Goal: Task Accomplishment & Management: Manage account settings

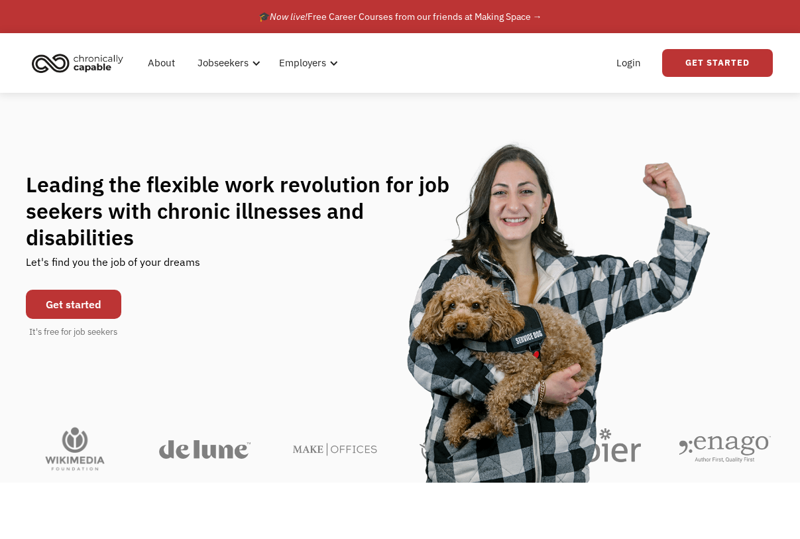
click at [114, 290] on link "Get started" at bounding box center [73, 304] width 95 height 29
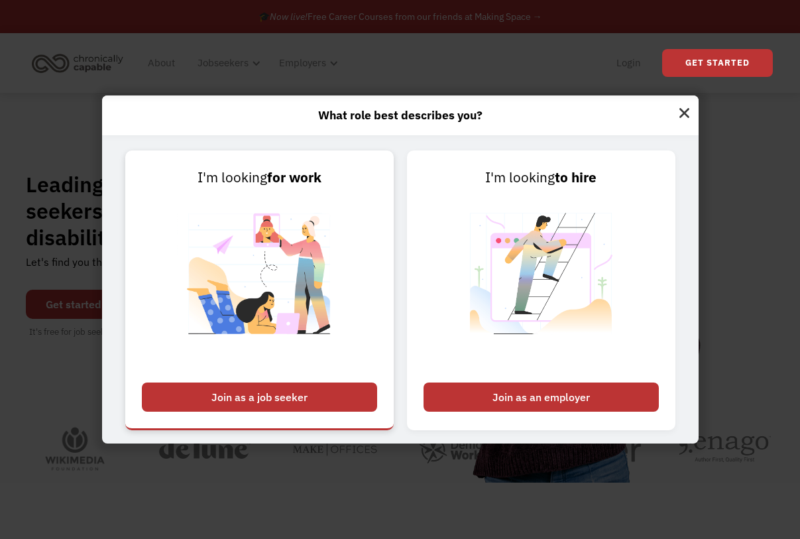
click at [325, 406] on div "Join as a job seeker" at bounding box center [259, 397] width 235 height 29
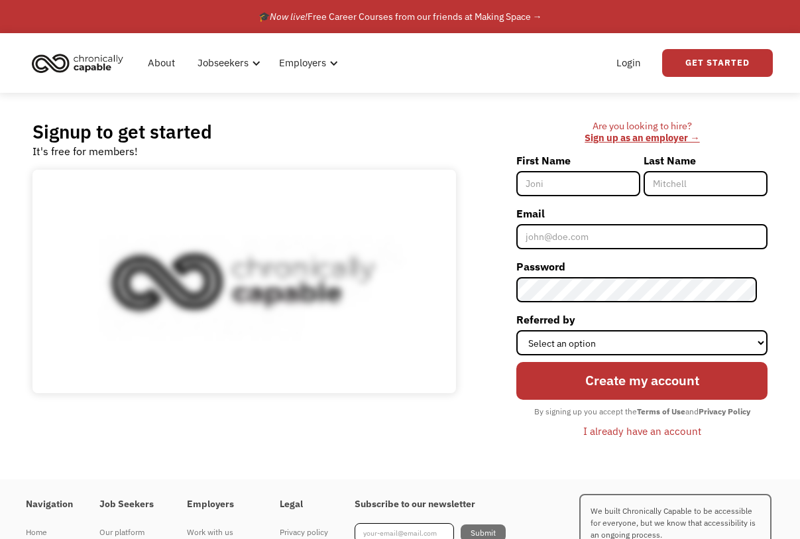
scroll to position [5, 0]
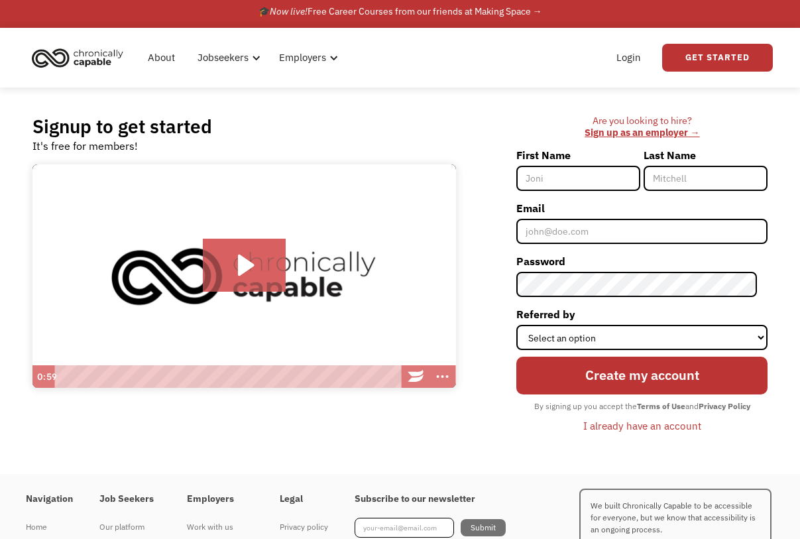
click at [661, 422] on div "I already have an account" at bounding box center [642, 426] width 118 height 16
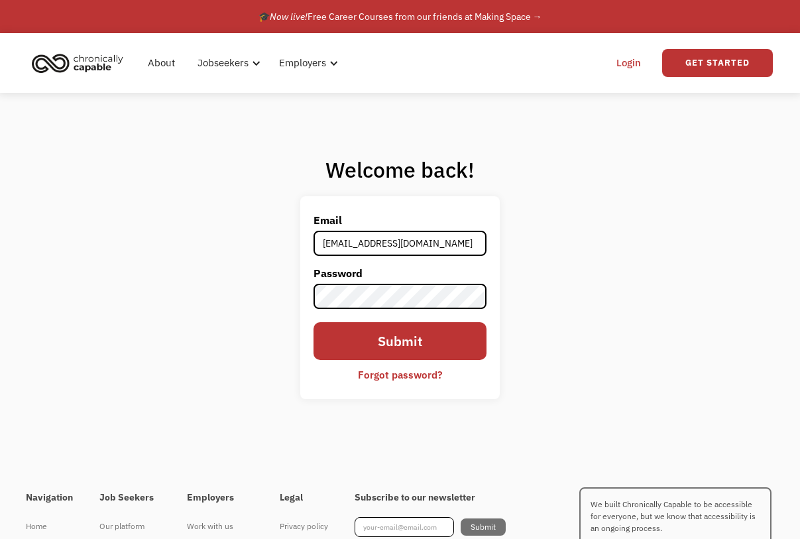
type input "missywilm@gmail.com"
click at [400, 341] on input "Submit" at bounding box center [401, 341] width 174 height 38
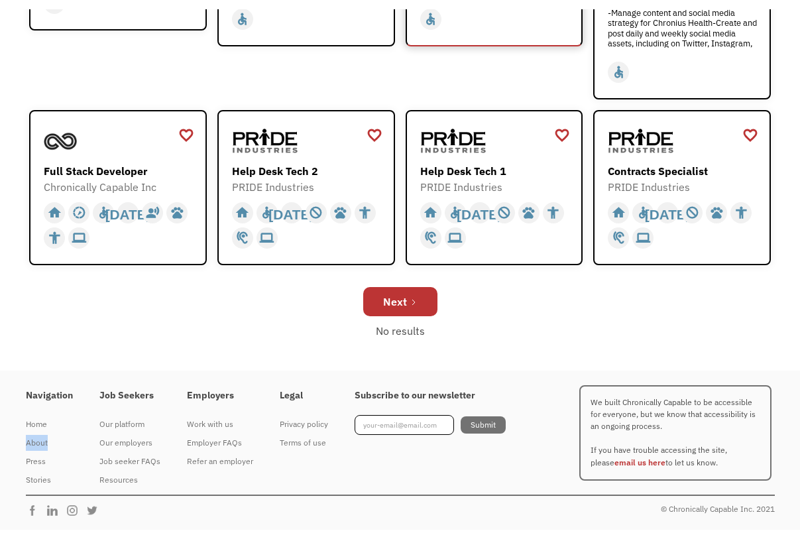
scroll to position [472, 0]
